Goal: Contribute content

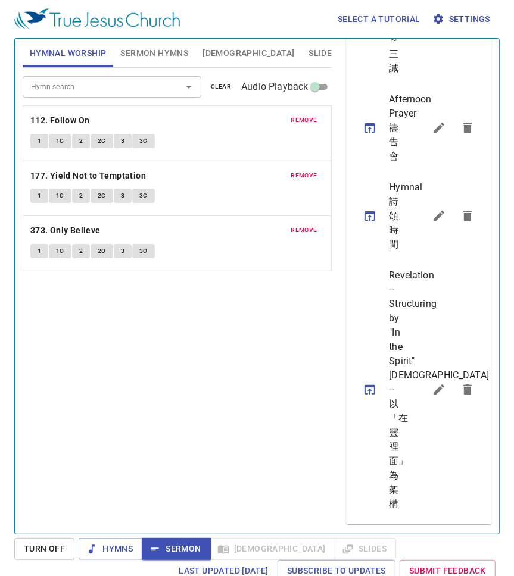
scroll to position [1247, 0]
click at [463, 385] on icon "sermon lineup list" at bounding box center [467, 390] width 8 height 11
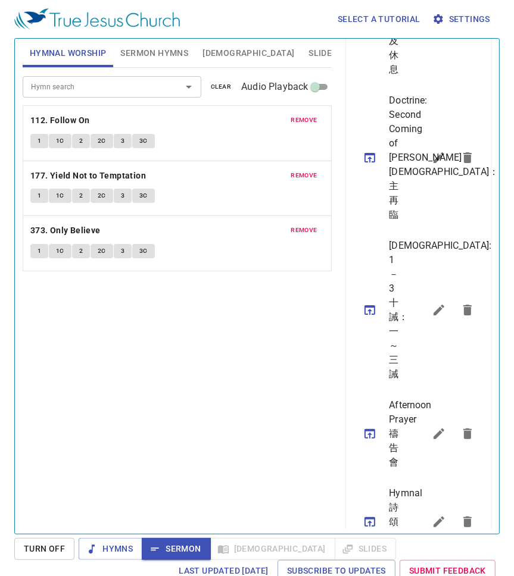
scroll to position [788, 0]
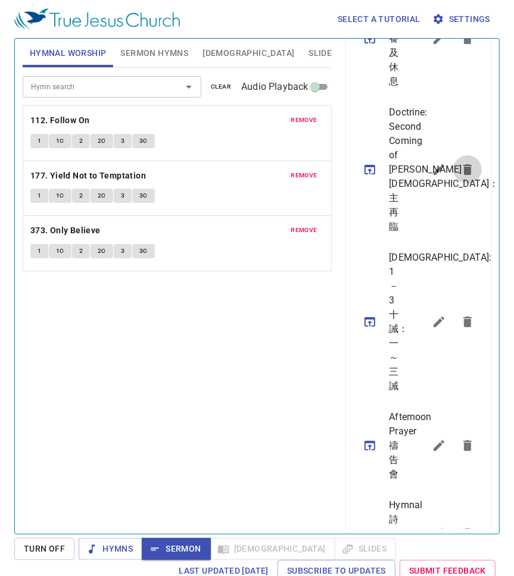
click at [463, 175] on icon "sermon lineup list" at bounding box center [467, 169] width 8 height 11
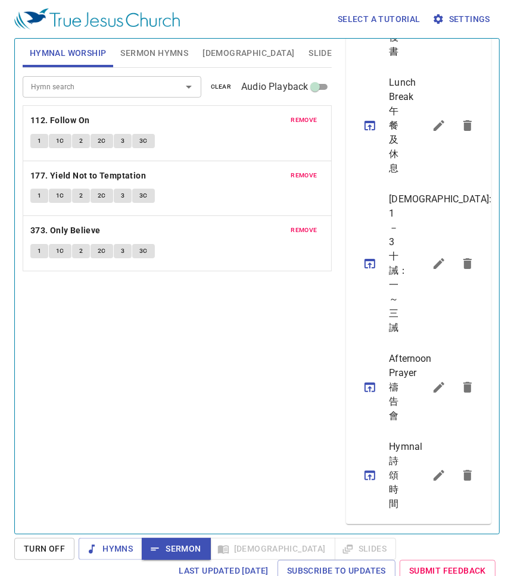
click at [464, 257] on icon "sermon lineup list" at bounding box center [467, 264] width 14 height 14
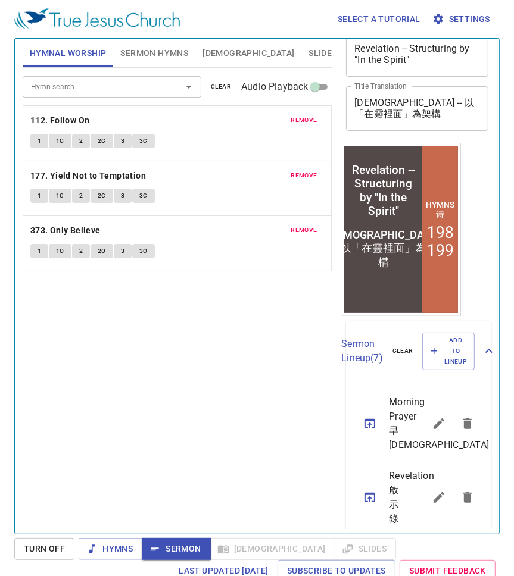
scroll to position [0, 0]
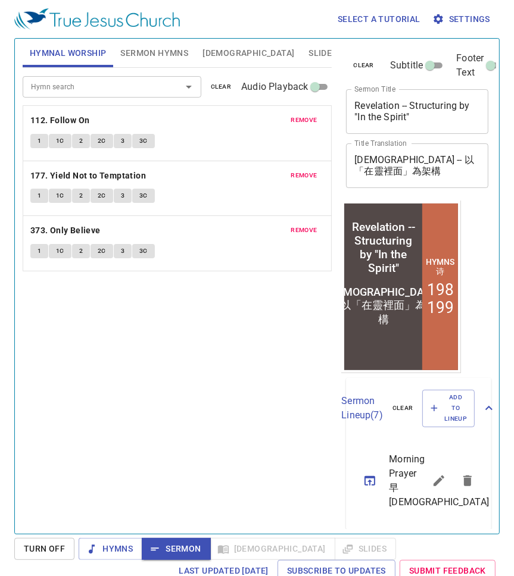
drag, startPoint x: 354, startPoint y: 104, endPoint x: 451, endPoint y: 126, distance: 99.7
click at [451, 126] on div "Revelation -- Structuring by "In the Spirit" x Sermon Title" at bounding box center [417, 111] width 142 height 45
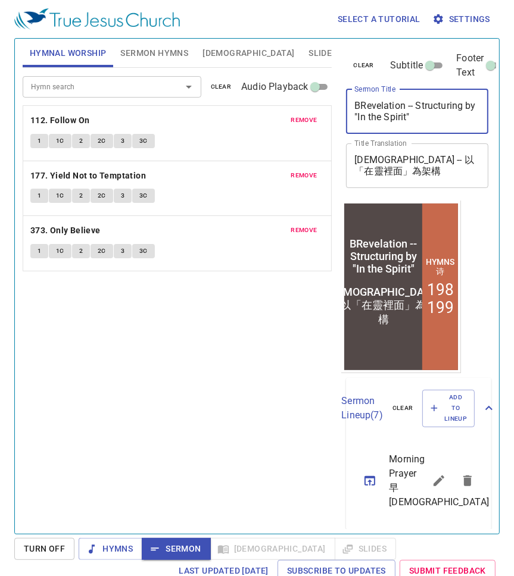
click at [448, 117] on textarea "BRevelation -- Structuring by "In the Spirit"" at bounding box center [417, 111] width 126 height 23
drag, startPoint x: 438, startPoint y: 114, endPoint x: 351, endPoint y: 102, distance: 87.7
click at [351, 102] on div "BRevelation -- Structuring by "In the Spirit" x Sermon Title" at bounding box center [417, 111] width 142 height 45
type textarea "[DEMOGRAPHIC_DATA] Sharing"
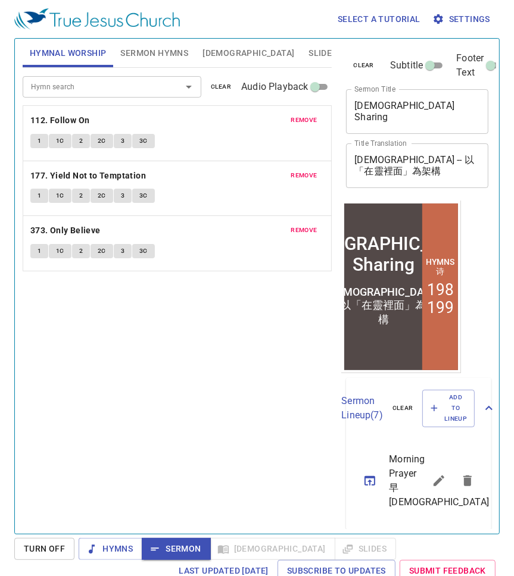
drag, startPoint x: 351, startPoint y: 160, endPoint x: 388, endPoint y: 175, distance: 40.0
click at [391, 175] on div "[DEMOGRAPHIC_DATA] -- 以「在靈裡面」為架構 x Title Translation" at bounding box center [417, 166] width 142 height 45
drag, startPoint x: 354, startPoint y: 157, endPoint x: 387, endPoint y: 171, distance: 36.0
click at [387, 171] on div "[DEMOGRAPHIC_DATA] -- 以「在靈裡面」為架構 x Title Translation" at bounding box center [417, 166] width 142 height 45
drag, startPoint x: 382, startPoint y: 172, endPoint x: 353, endPoint y: 158, distance: 32.2
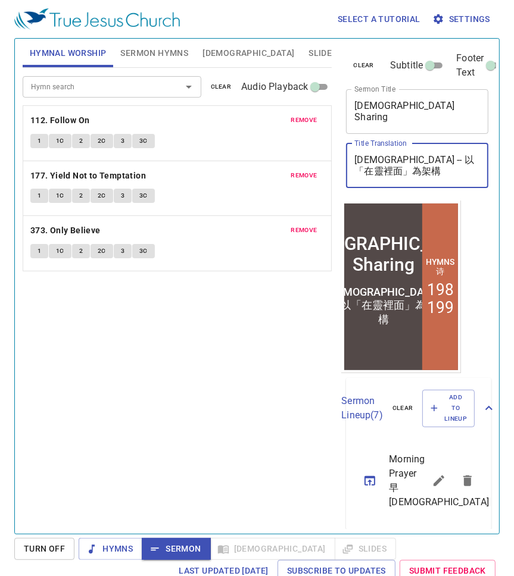
click at [353, 158] on div "[DEMOGRAPHIC_DATA] -- 以「在靈裡面」為架構 x Title Translation" at bounding box center [417, 166] width 142 height 45
type textarea "讀經分享"
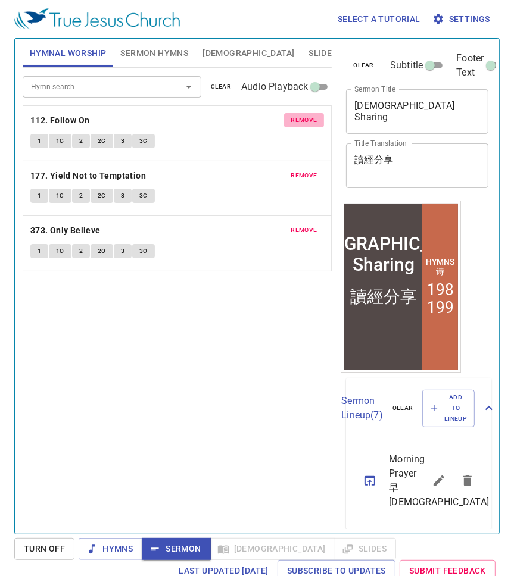
click at [301, 117] on span "remove" at bounding box center [304, 120] width 26 height 11
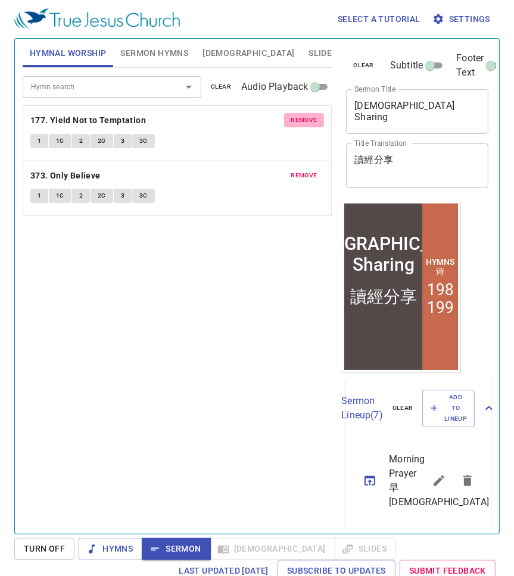
click at [301, 117] on span "remove" at bounding box center [304, 120] width 26 height 11
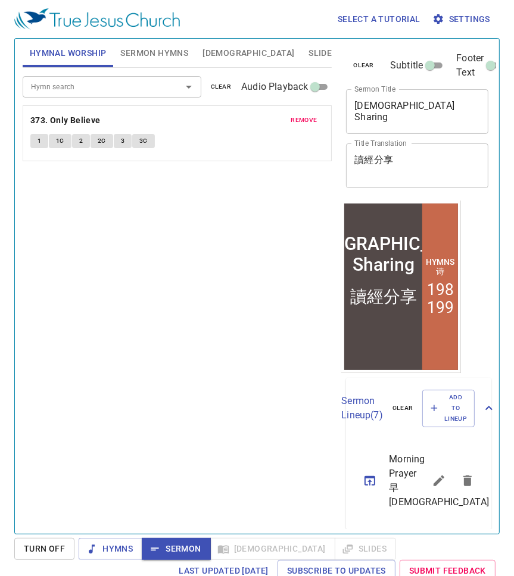
click at [301, 117] on span "remove" at bounding box center [304, 120] width 26 height 11
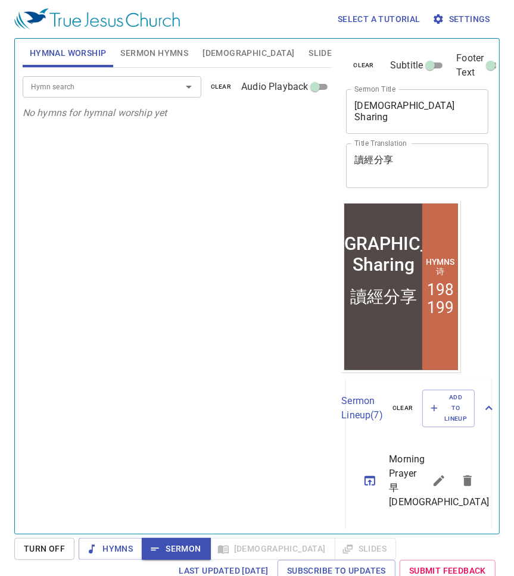
click at [213, 280] on div "Hymn search Hymn search clear Audio Playback No hymns for hymnal worship yet" at bounding box center [178, 296] width 310 height 456
click at [429, 64] on input "Subtitle" at bounding box center [429, 68] width 43 height 14
checkbox input "true"
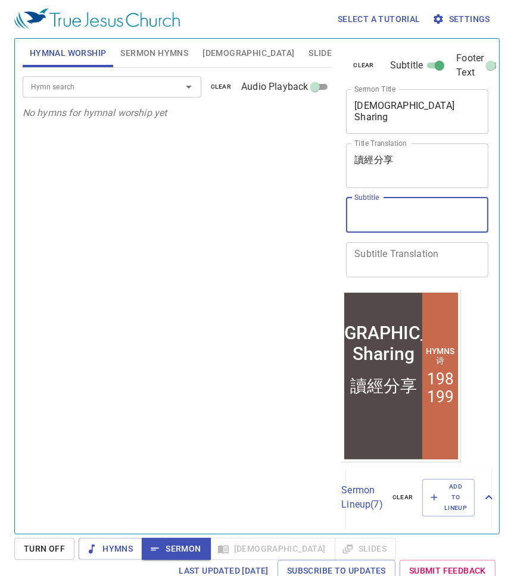
click at [358, 216] on textarea "Subtitle" at bounding box center [417, 215] width 126 height 23
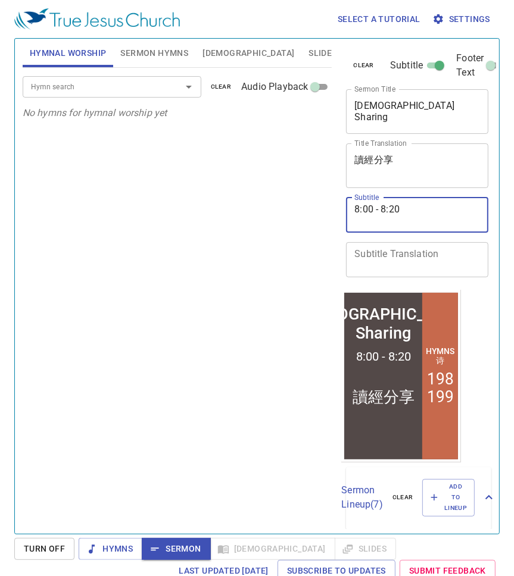
type textarea "8:00 - 8:20"
click at [208, 382] on div "Hymn search Hymn search clear Audio Playback No hymns for hymnal worship yet" at bounding box center [178, 296] width 310 height 456
click at [178, 553] on span "Sermon" at bounding box center [175, 549] width 49 height 15
click at [211, 387] on div "Hymn search Hymn search clear Audio Playback No hymns for hymnal worship yet" at bounding box center [178, 296] width 310 height 456
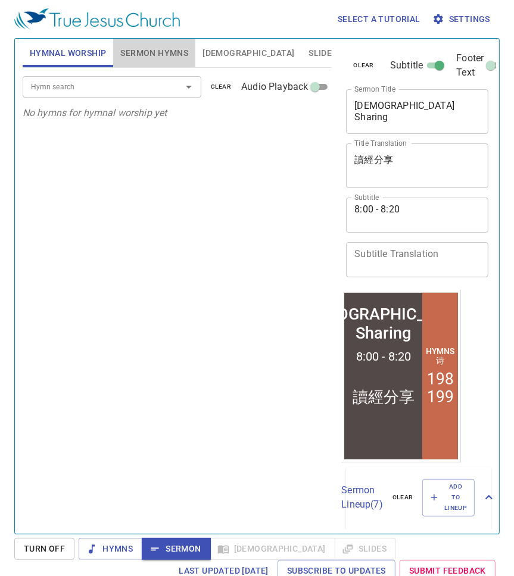
click at [160, 50] on span "Sermon Hymns" at bounding box center [154, 53] width 68 height 15
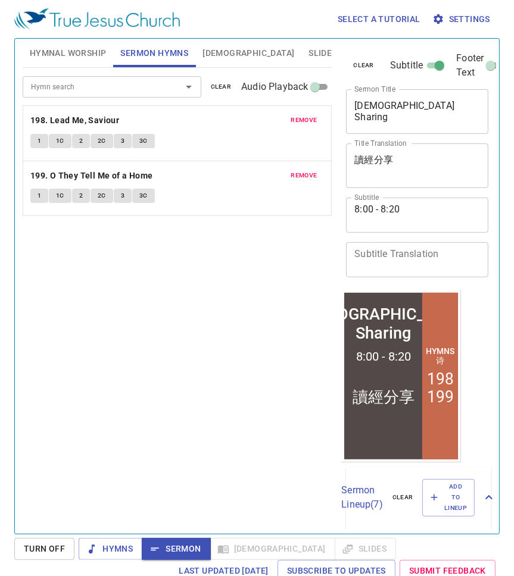
click at [306, 116] on span "remove" at bounding box center [304, 120] width 26 height 11
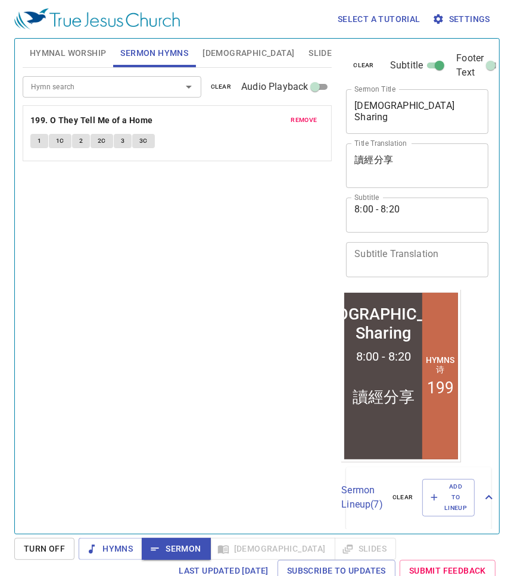
click at [298, 118] on span "remove" at bounding box center [304, 120] width 26 height 11
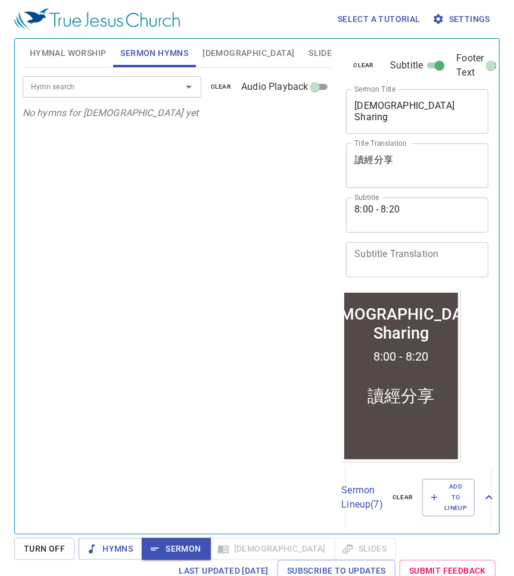
click at [170, 310] on div "Hymn search Hymn search clear Audio Playback No hymns for [DEMOGRAPHIC_DATA] yet" at bounding box center [178, 296] width 310 height 456
